Goal: Use online tool/utility: Utilize a website feature to perform a specific function

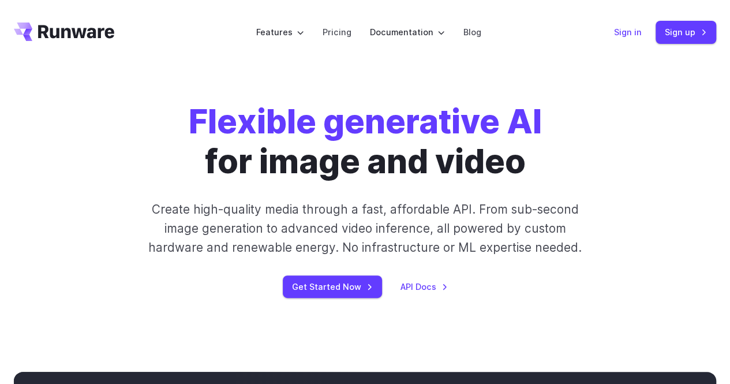
click at [630, 32] on link "Sign in" at bounding box center [628, 31] width 28 height 13
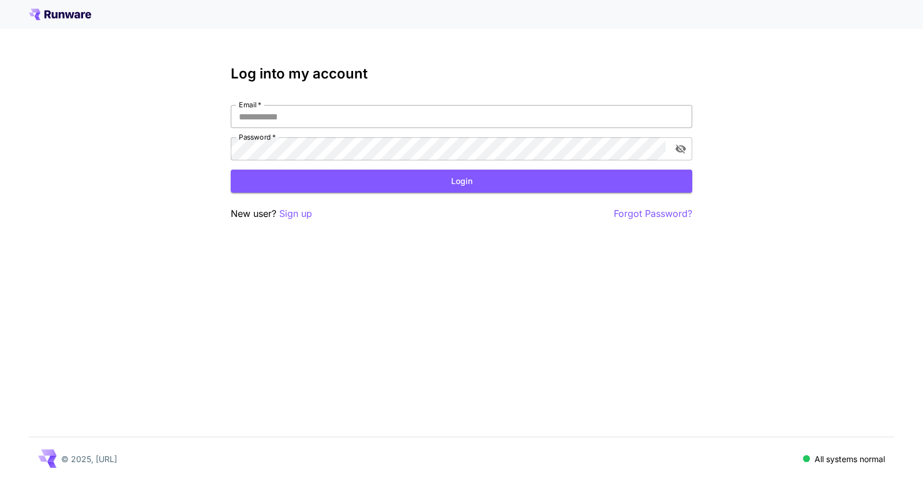
click at [320, 112] on input "Email   *" at bounding box center [462, 116] width 462 height 23
type input "**********"
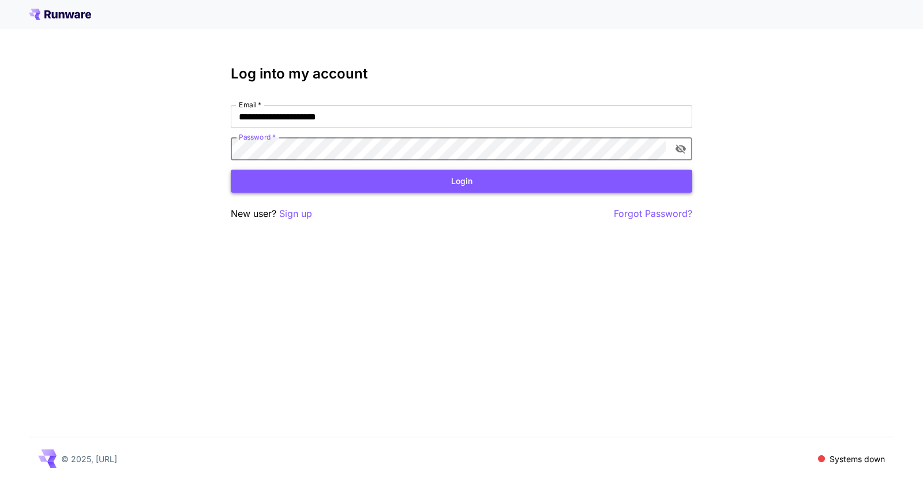
click at [440, 180] on button "Login" at bounding box center [462, 182] width 462 height 24
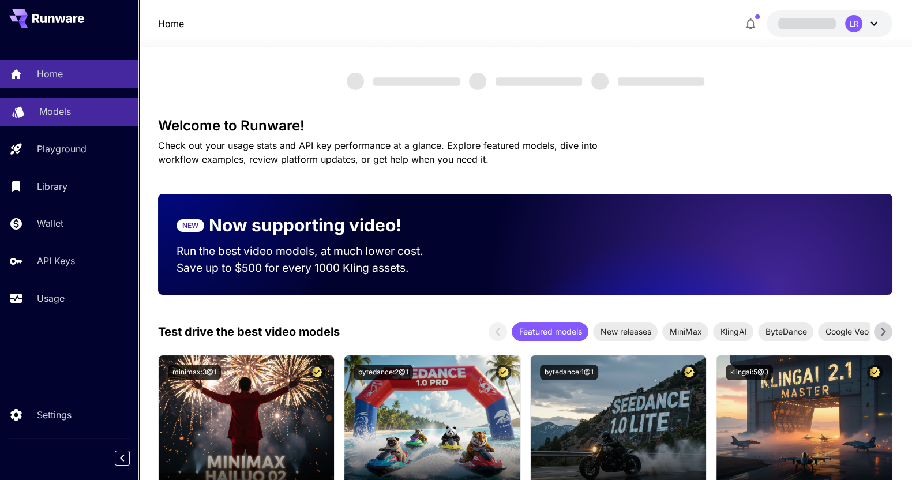
click at [48, 118] on link "Models" at bounding box center [69, 111] width 138 height 28
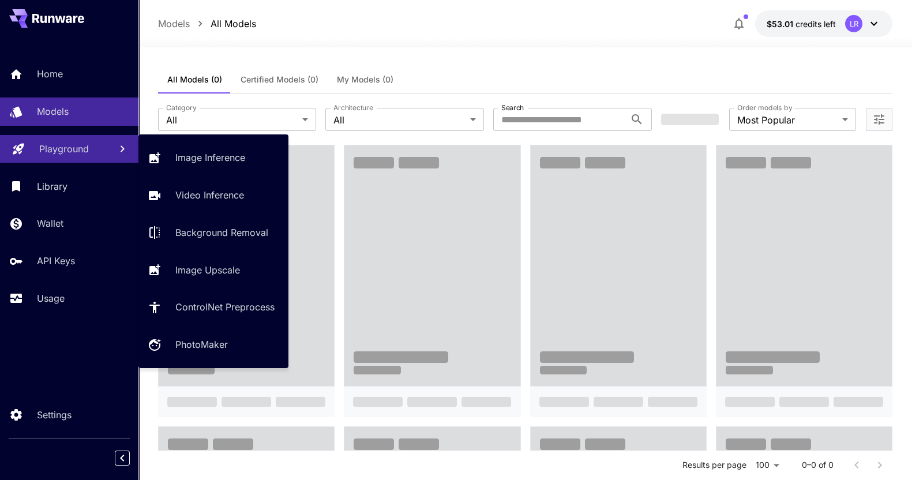
click at [40, 144] on p "Playground" at bounding box center [64, 149] width 50 height 14
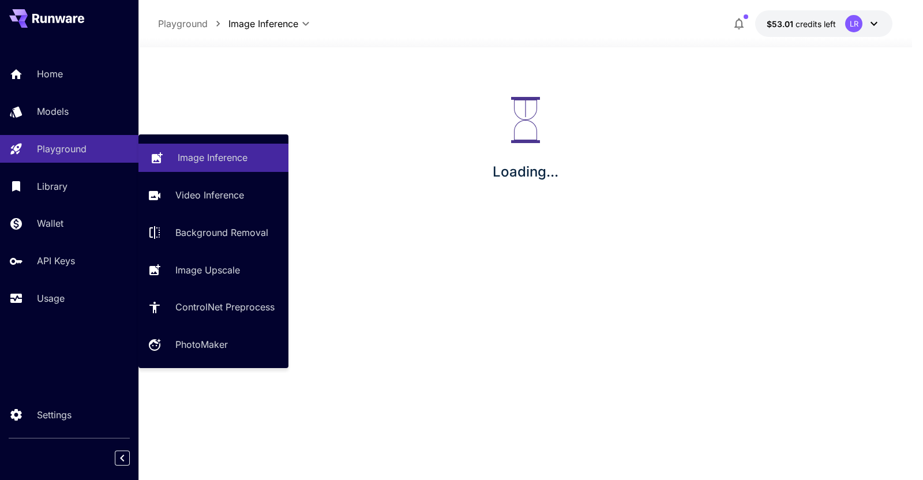
click at [182, 159] on link "Image Inference" at bounding box center [213, 158] width 150 height 28
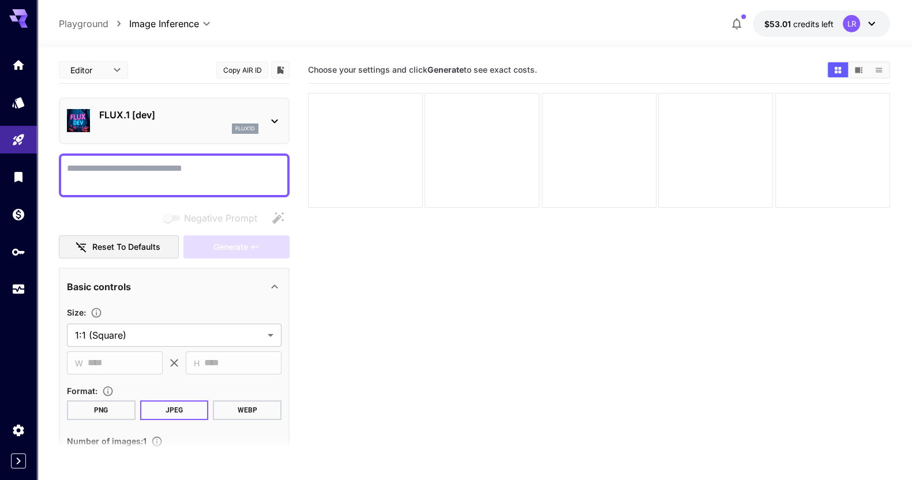
click at [161, 123] on div "flux1d" at bounding box center [178, 128] width 159 height 10
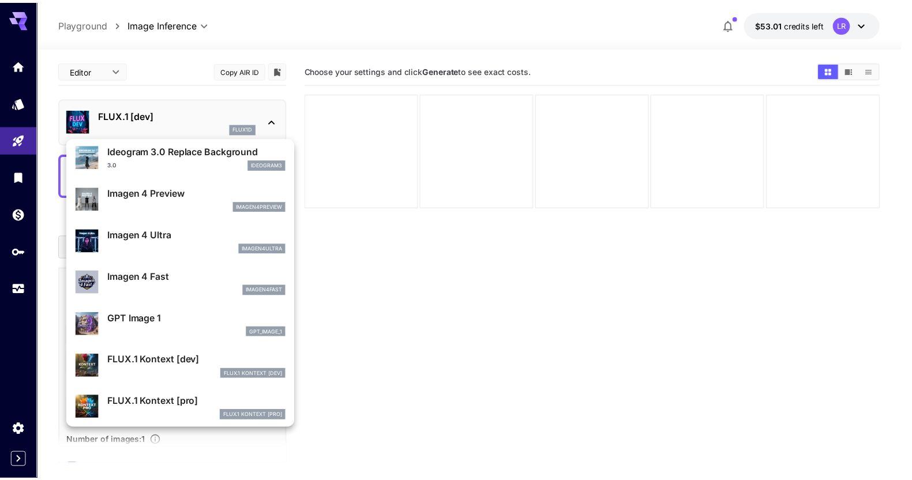
scroll to position [579, 0]
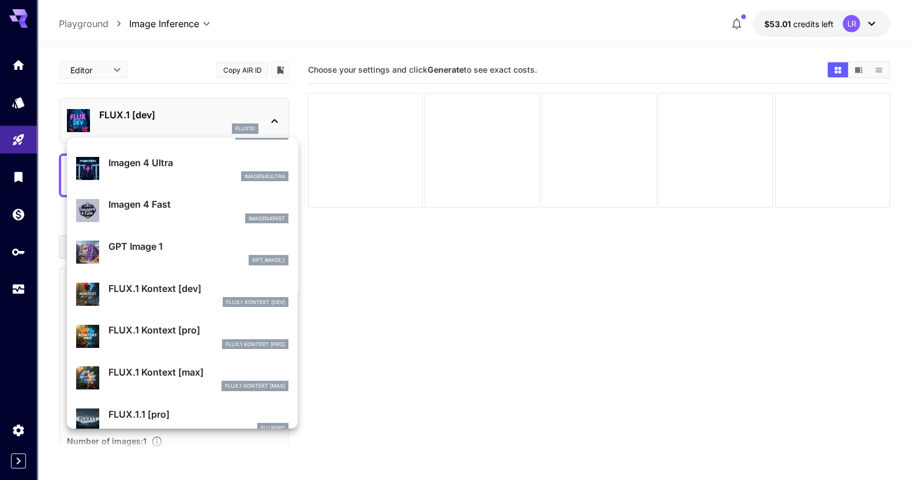
click at [170, 333] on p "FLUX.1 Kontext [pro]" at bounding box center [198, 330] width 180 height 14
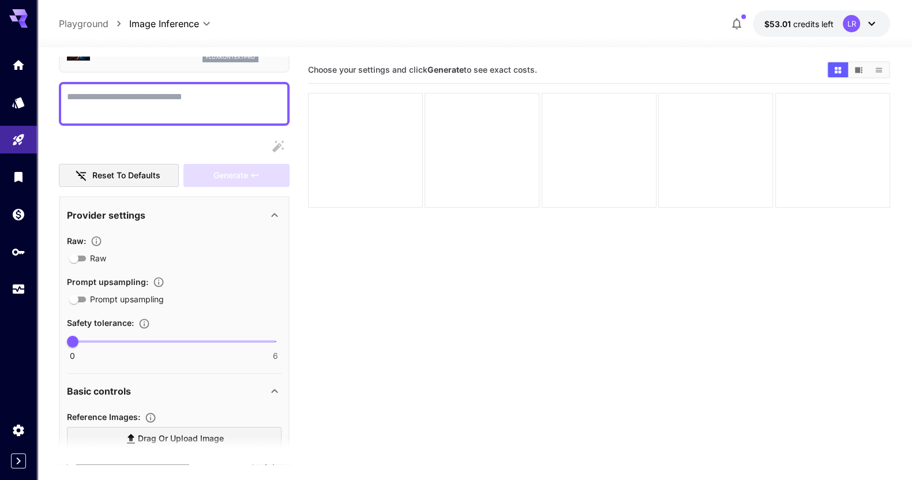
scroll to position [144, 0]
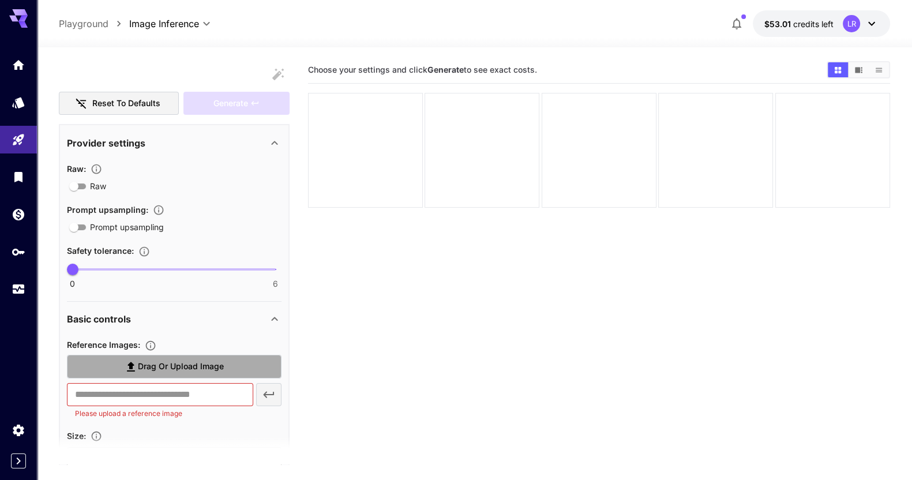
click at [138, 362] on span "Drag or upload image" at bounding box center [181, 366] width 86 height 14
click at [0, 0] on input "Drag or upload image" at bounding box center [0, 0] width 0 height 0
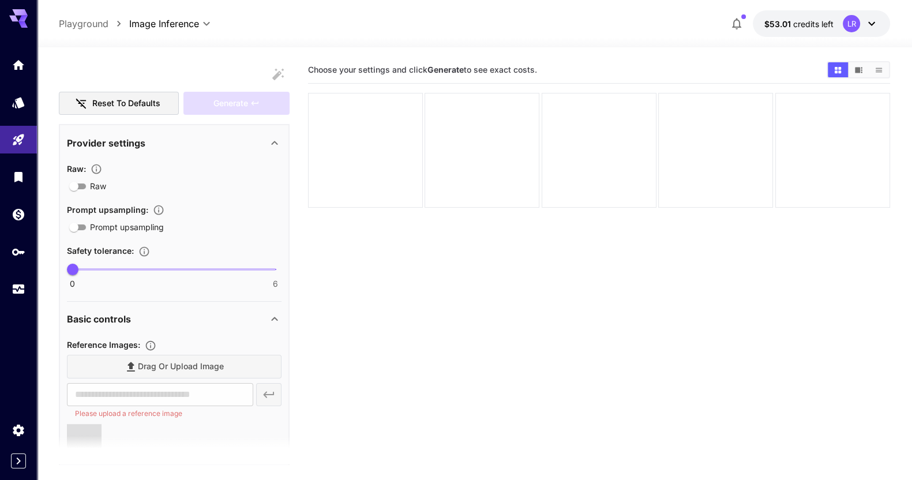
type input "**********"
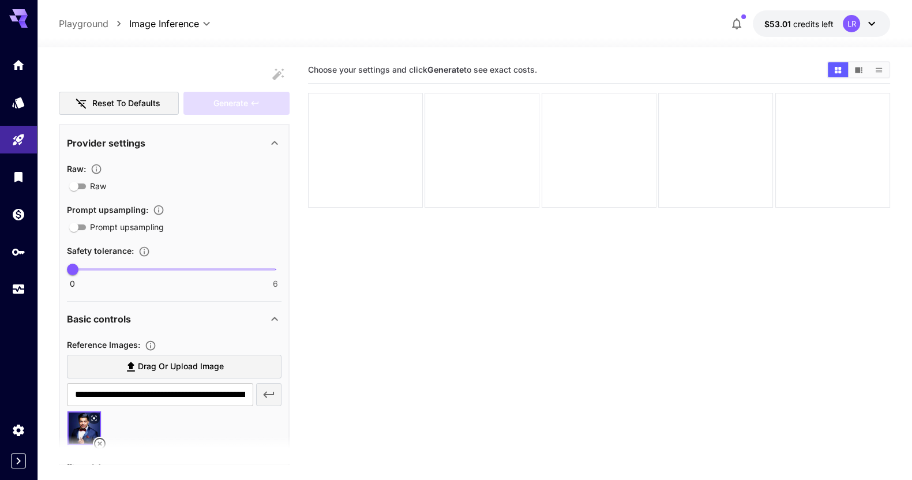
scroll to position [0, 0]
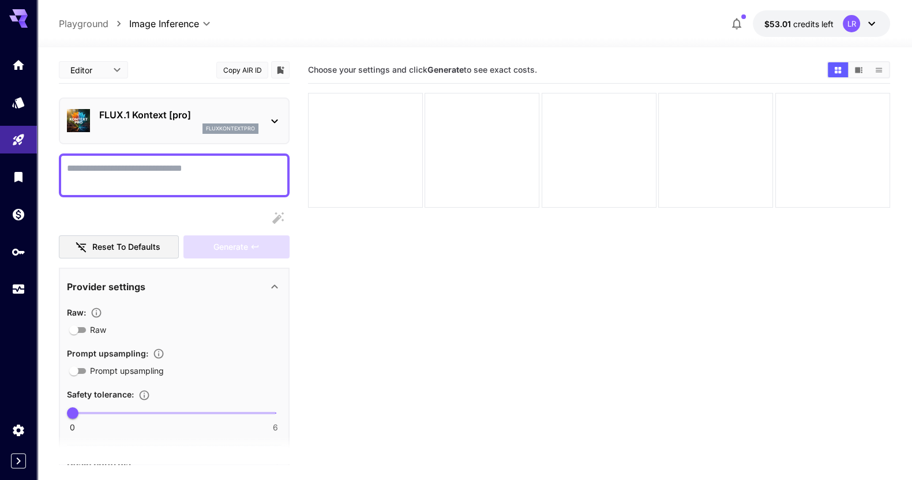
click at [130, 163] on textarea "Raw" at bounding box center [174, 176] width 215 height 28
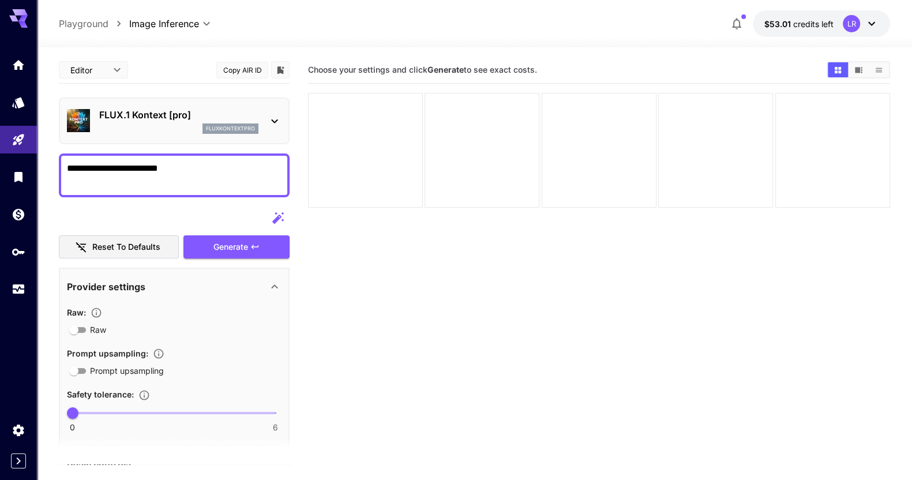
click at [185, 174] on textarea "**********" at bounding box center [174, 176] width 215 height 28
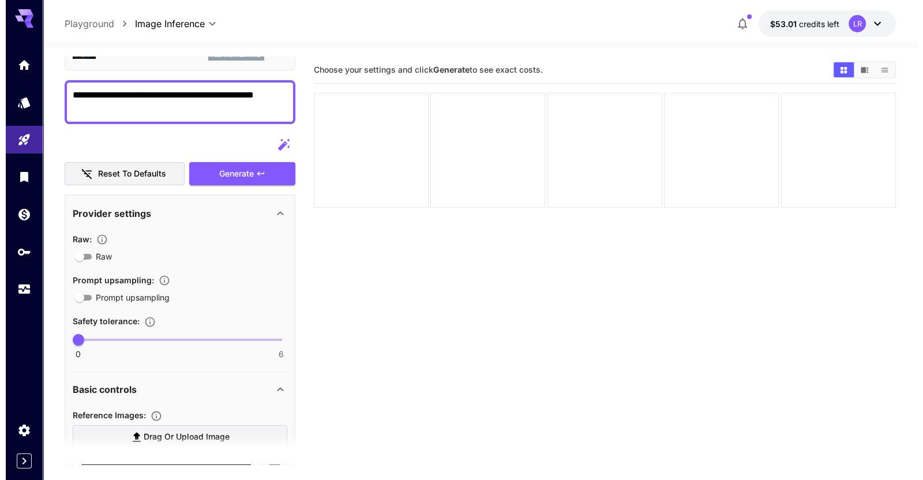
scroll to position [72, 0]
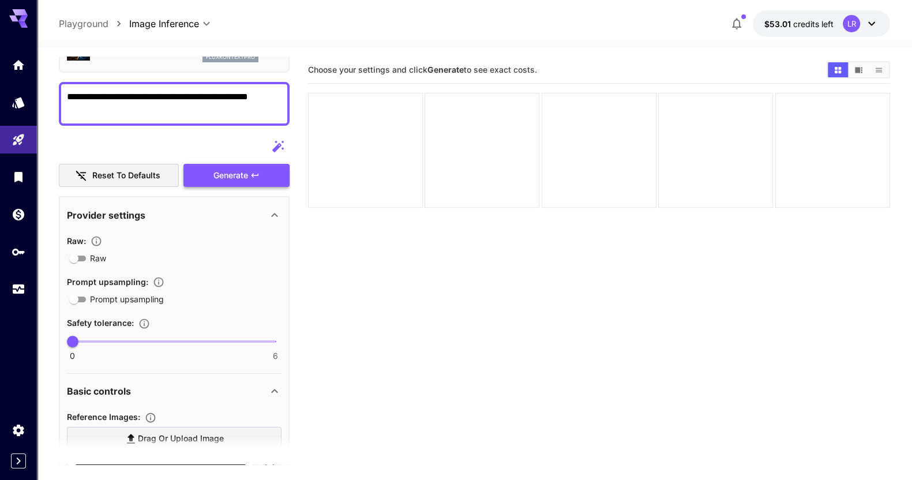
type textarea "**********"
click at [222, 174] on span "Generate" at bounding box center [230, 175] width 35 height 14
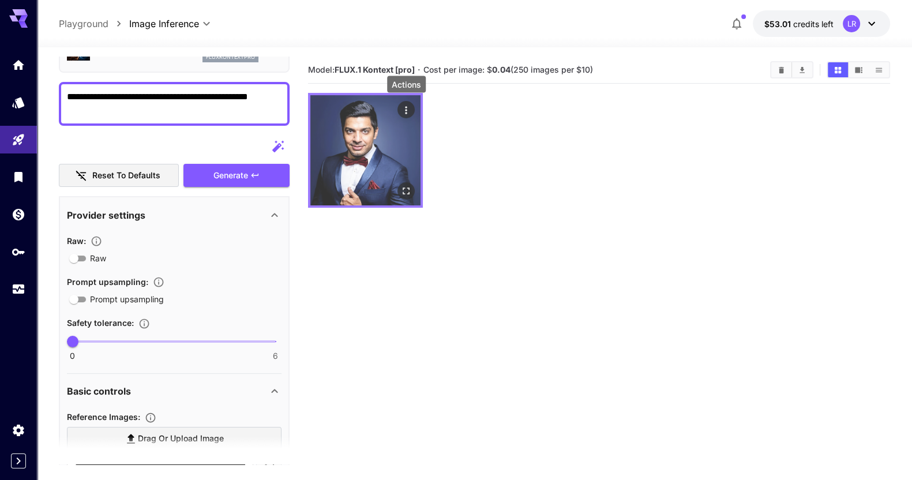
click at [406, 104] on icon "Actions" at bounding box center [406, 110] width 12 height 12
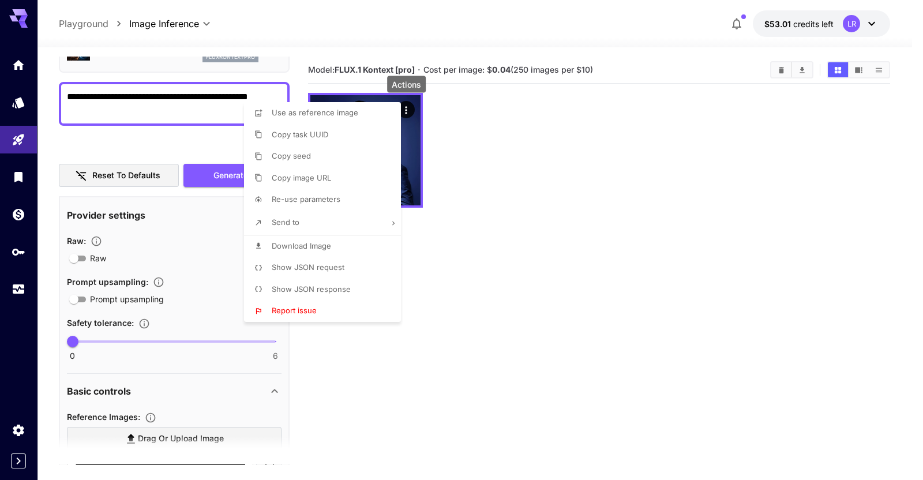
click at [307, 251] on p "Download Image" at bounding box center [301, 247] width 59 height 12
